Goal: Transaction & Acquisition: Purchase product/service

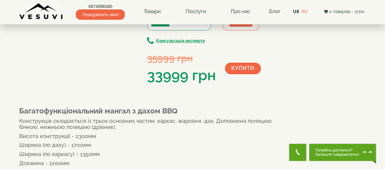
scroll to position [122, 0]
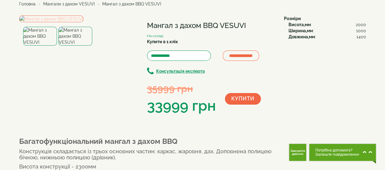
click at [77, 22] on img at bounding box center [51, 19] width 64 height 7
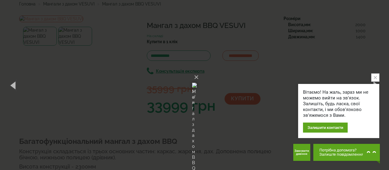
click at [377, 84] on div "Вітаємо! На жаль, зараз ми не можемо вийти на зв'язок. Залишіть, будь ласка, св…" at bounding box center [338, 105] width 81 height 65
click at [375, 78] on icon "close button" at bounding box center [375, 77] width 3 height 3
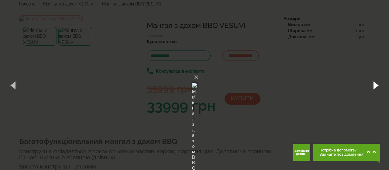
click at [376, 85] on button "button" at bounding box center [375, 84] width 27 height 33
click at [375, 85] on button "button" at bounding box center [375, 84] width 27 height 33
click at [374, 85] on button "button" at bounding box center [375, 84] width 27 height 33
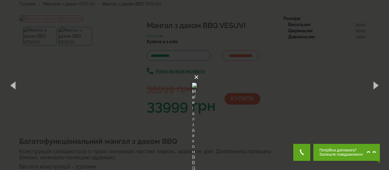
click at [199, 71] on button "×" at bounding box center [196, 77] width 5 height 13
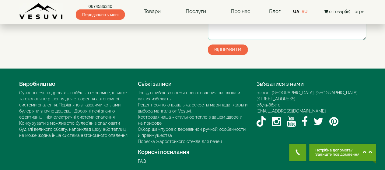
scroll to position [547, 0]
